Goal: Browse casually

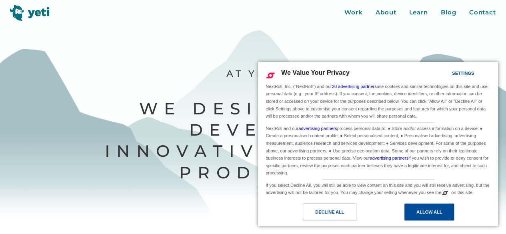
click at [427, 214] on div "Allow All" at bounding box center [429, 212] width 26 height 9
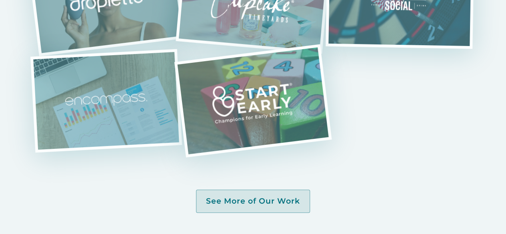
scroll to position [1522, 0]
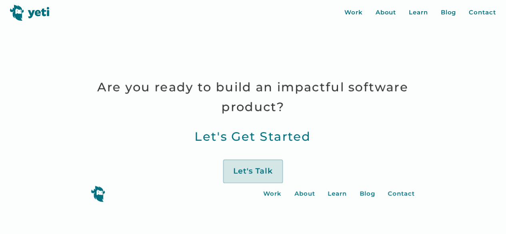
scroll to position [1522, 0]
